Goal: Navigation & Orientation: Find specific page/section

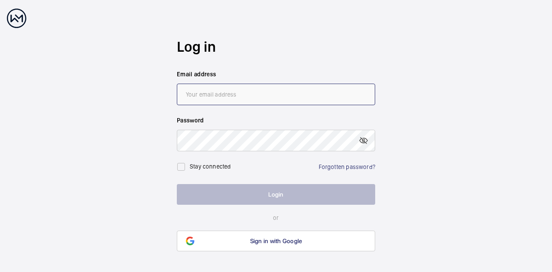
type input "[EMAIL_ADDRESS][PERSON_NAME][DOMAIN_NAME]"
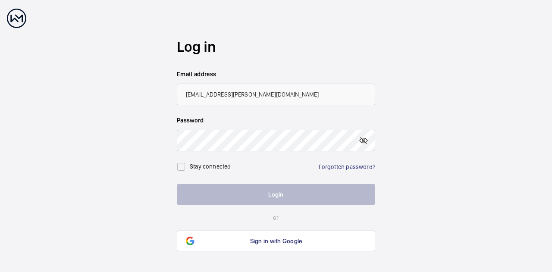
click at [214, 172] on div "Stay connected" at bounding box center [205, 166] width 56 height 17
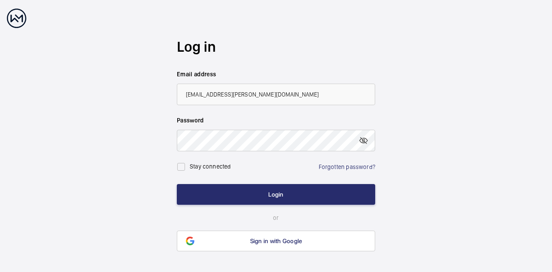
click at [204, 165] on label "Stay connected" at bounding box center [210, 166] width 41 height 7
checkbox input "true"
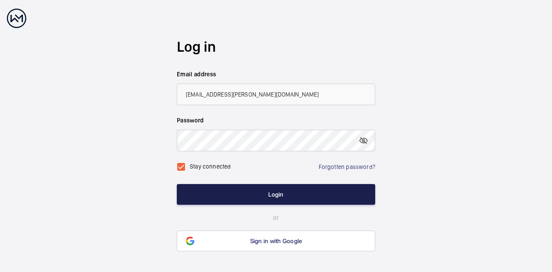
click at [227, 190] on button "Login" at bounding box center [276, 194] width 199 height 21
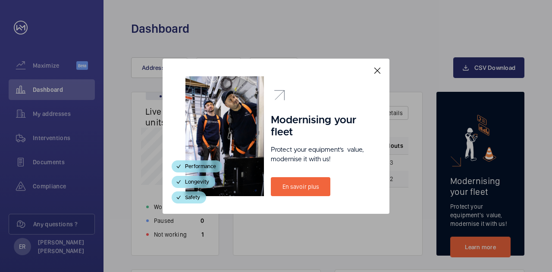
click at [376, 69] on mat-icon at bounding box center [377, 71] width 10 height 10
